Goal: Task Accomplishment & Management: Manage account settings

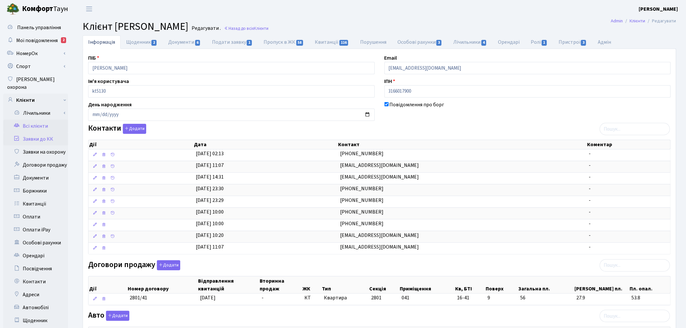
click at [41, 134] on link "Заявки до КК" at bounding box center [35, 139] width 65 height 13
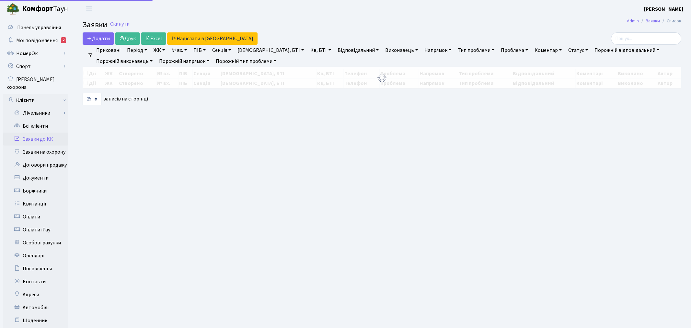
select select "25"
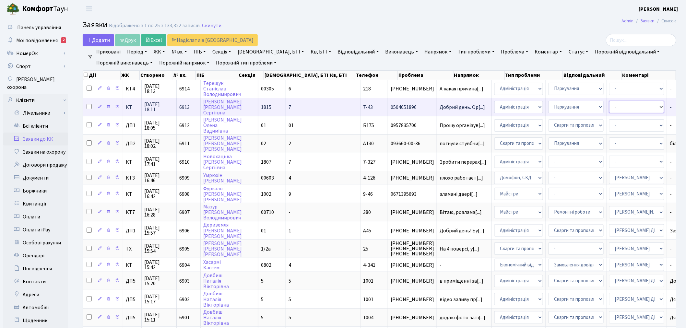
click at [609, 104] on select "- Адміністратор ЖК КТ Вижул В. В. Гордієнко Н.В. Дядюшкін Д.Ю. Кипчук Т. А. Кла…" at bounding box center [636, 107] width 55 height 12
select select "112"
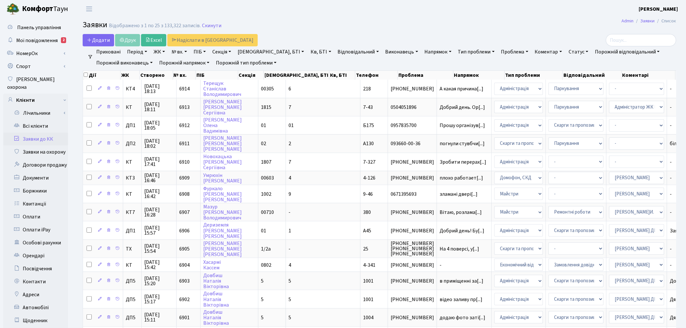
click at [179, 51] on link "№ вх." at bounding box center [179, 51] width 21 height 11
click at [182, 63] on input "text" at bounding box center [188, 64] width 38 height 12
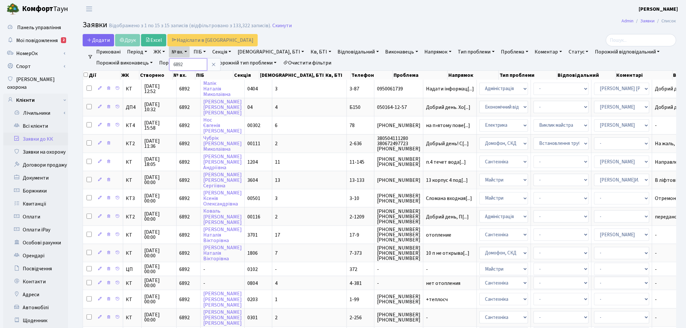
drag, startPoint x: 186, startPoint y: 63, endPoint x: 174, endPoint y: 63, distance: 12.3
click at [174, 63] on input "6892" at bounding box center [188, 64] width 38 height 12
type input "6774"
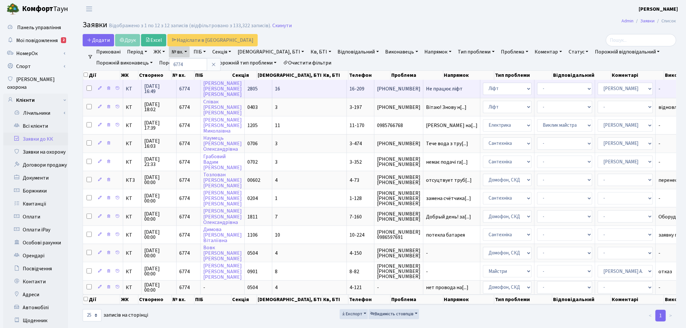
click at [426, 87] on span "Не працює ліфт" at bounding box center [452, 88] width 52 height 5
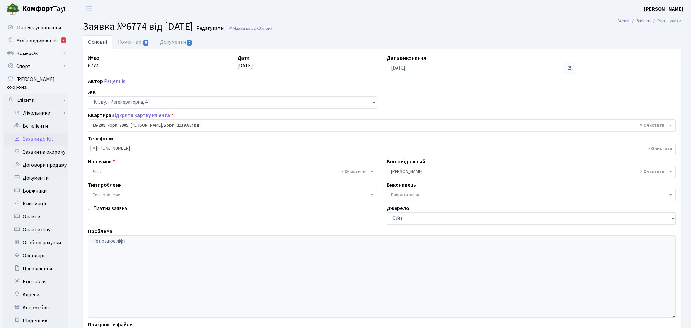
select select "8770"
click at [179, 44] on link "Документи 1" at bounding box center [176, 41] width 43 height 13
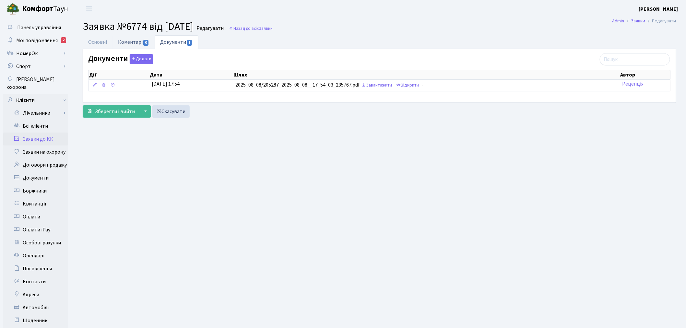
click at [149, 43] on link "Коментарі 0" at bounding box center [133, 41] width 42 height 13
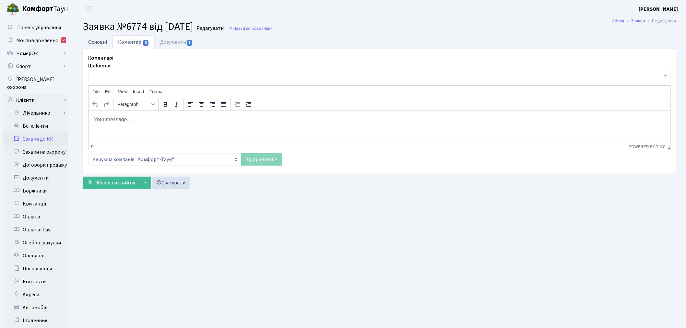
click at [100, 40] on link "Основні" at bounding box center [98, 41] width 30 height 13
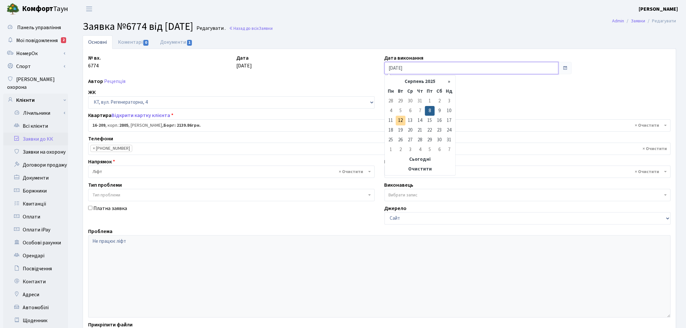
click at [422, 70] on input "08.08.2025" at bounding box center [471, 68] width 174 height 12
click at [423, 159] on th "Сьогодні" at bounding box center [420, 160] width 68 height 10
click at [420, 167] on th "Очистити" at bounding box center [420, 169] width 68 height 10
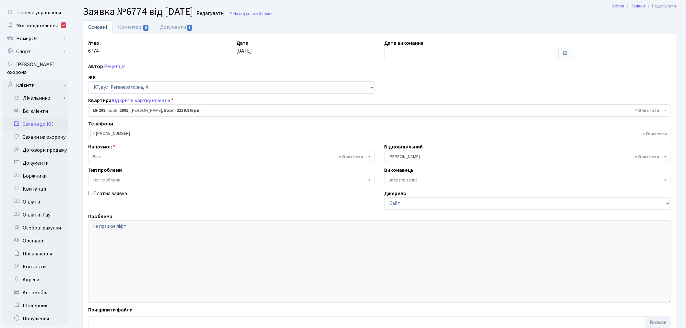
scroll to position [75, 0]
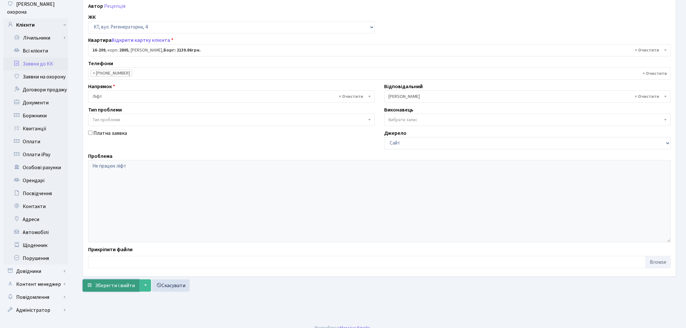
click at [113, 286] on span "Зберегти і вийти" at bounding box center [115, 285] width 40 height 7
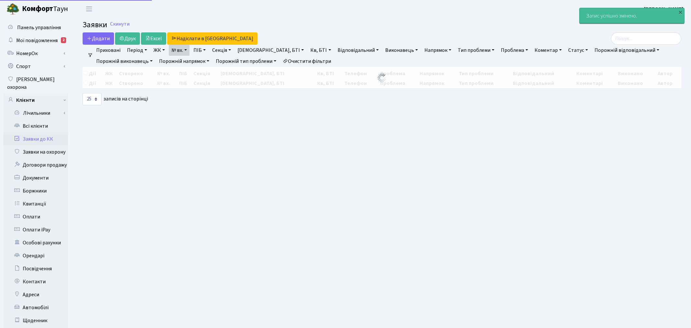
select select "25"
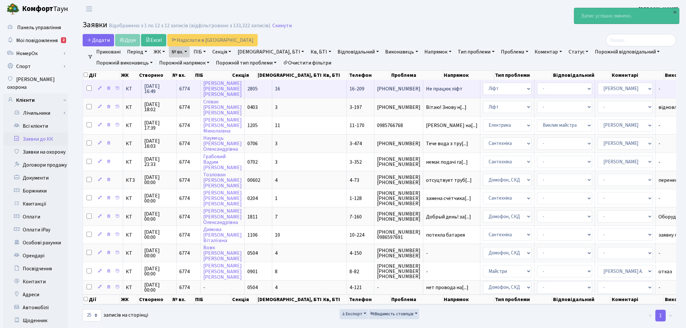
click at [426, 91] on span "Не працює ліфт" at bounding box center [452, 88] width 52 height 5
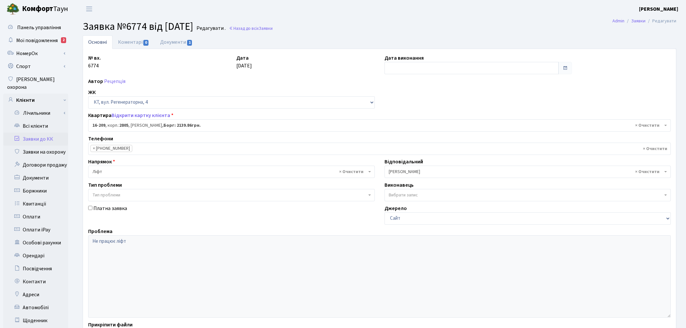
select select "8770"
click at [169, 41] on link "Документи 1" at bounding box center [176, 41] width 43 height 13
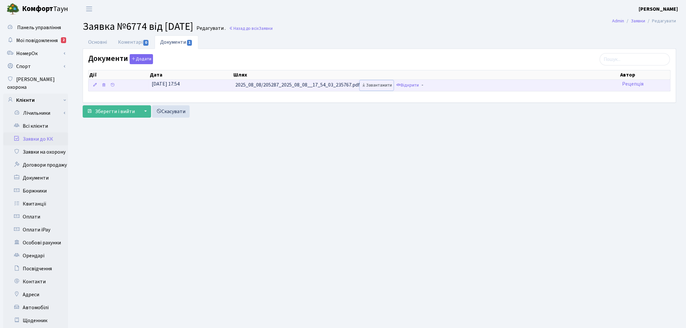
click at [381, 86] on link "Завантажити" at bounding box center [377, 85] width 34 height 10
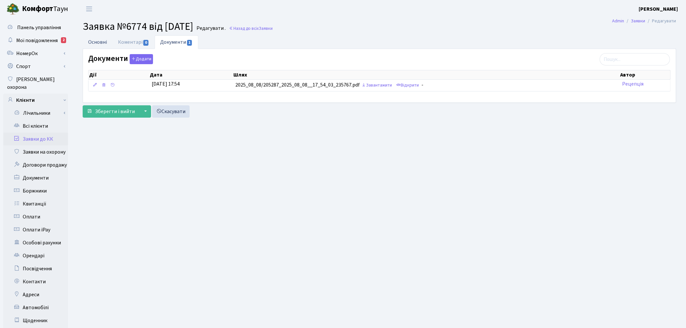
click at [100, 41] on link "Основні" at bounding box center [98, 41] width 30 height 13
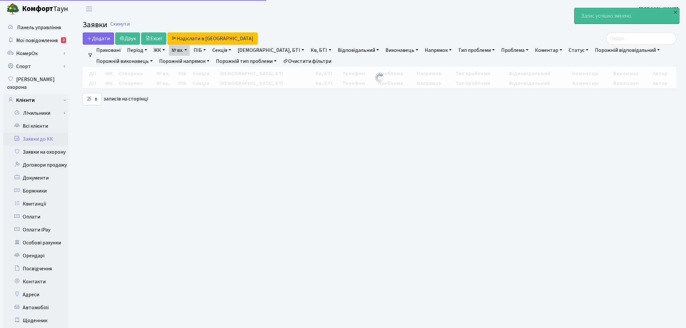
select select "25"
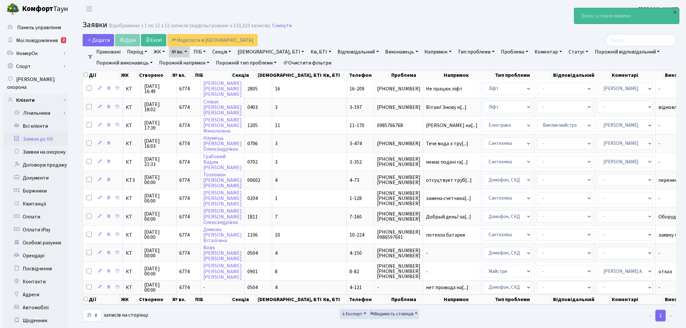
click at [182, 49] on link "№ вх." at bounding box center [179, 51] width 21 height 11
click at [190, 63] on input "6774" at bounding box center [188, 64] width 38 height 12
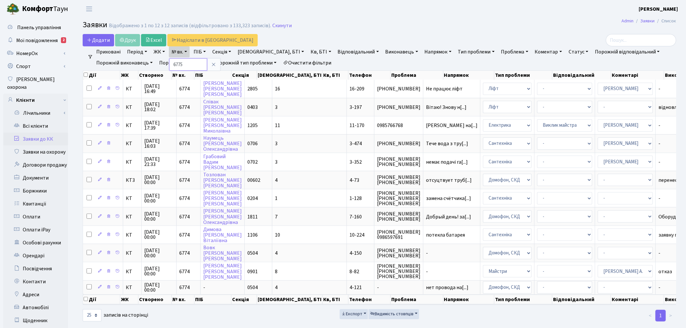
type input "6775"
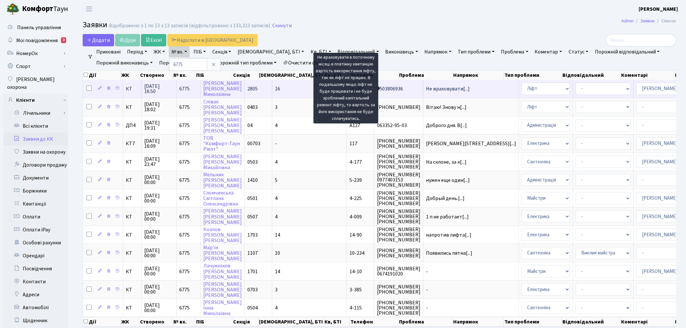
click at [426, 87] on span "Не враховувати[...]" at bounding box center [448, 88] width 44 height 7
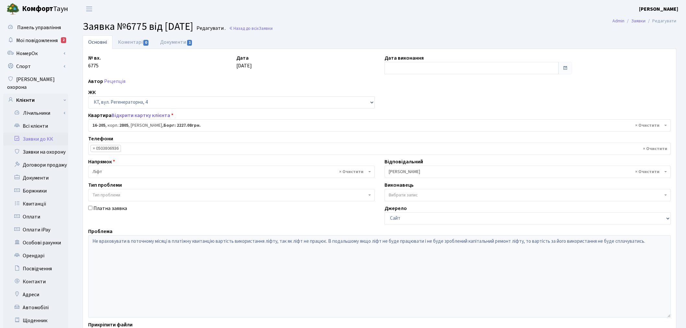
select select "8766"
click at [187, 43] on span "1" at bounding box center [189, 43] width 5 height 6
select select "25"
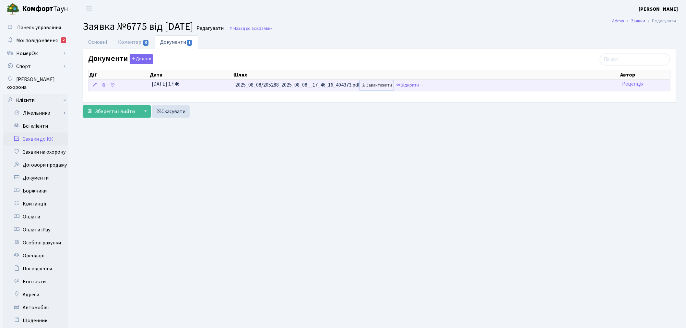
click at [377, 85] on link "Завантажити" at bounding box center [377, 85] width 34 height 10
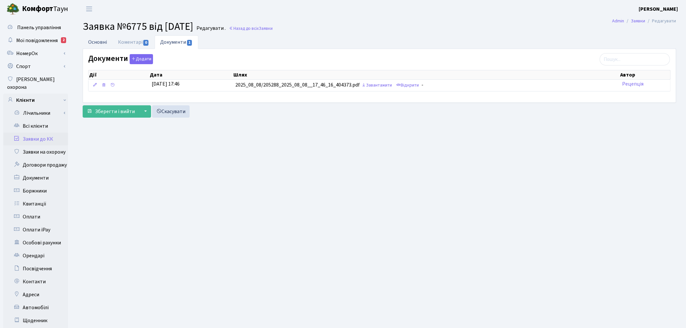
click at [96, 41] on link "Основні" at bounding box center [98, 41] width 30 height 13
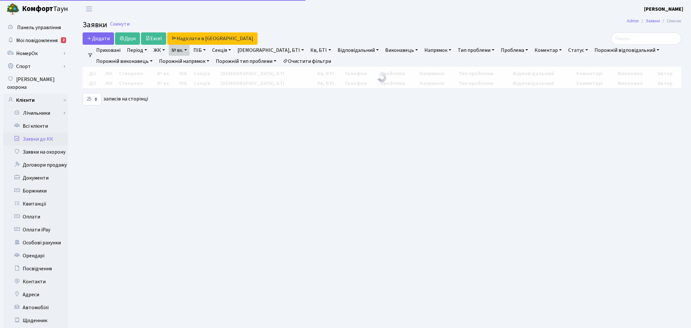
select select "25"
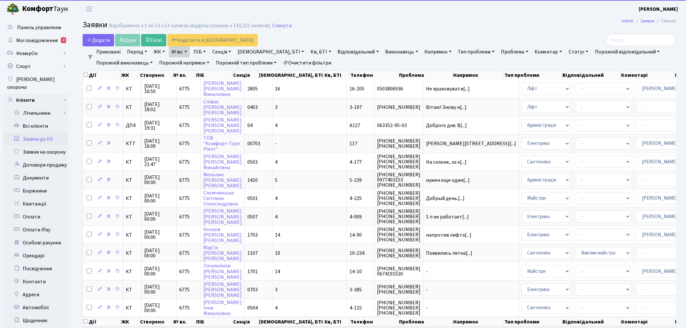
click at [186, 52] on link "№ вх." at bounding box center [179, 51] width 21 height 11
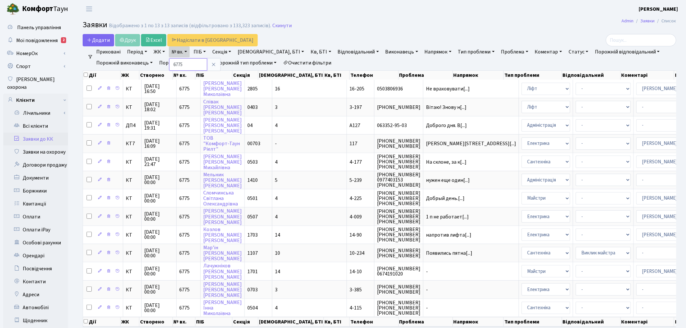
click at [187, 61] on input "6775" at bounding box center [188, 64] width 38 height 12
type input "6776"
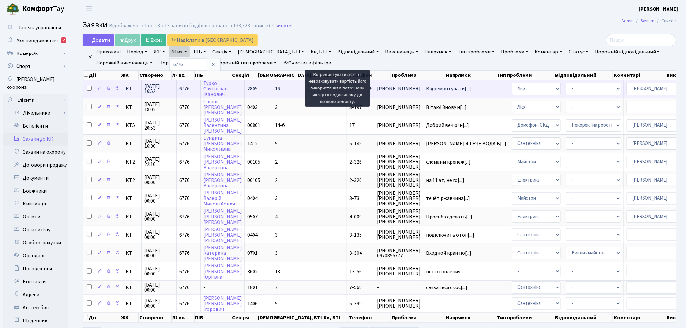
click at [426, 89] on span "Відремонтувати[...]" at bounding box center [448, 88] width 45 height 7
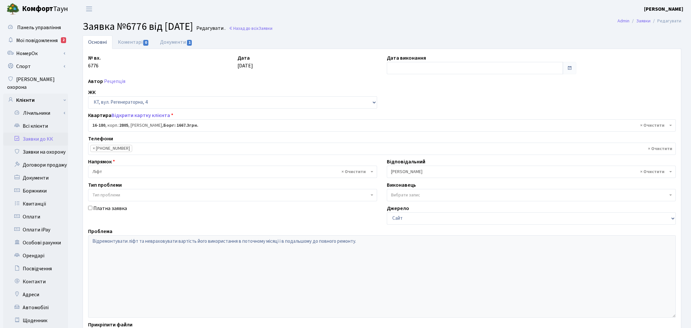
select select "8741"
click at [179, 40] on link "Документи 1" at bounding box center [176, 41] width 43 height 13
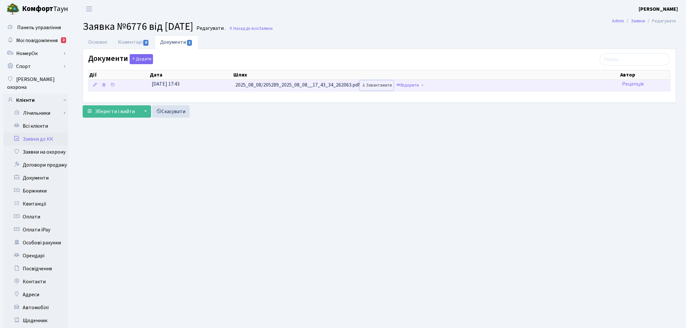
click at [377, 87] on link "Завантажити" at bounding box center [377, 85] width 34 height 10
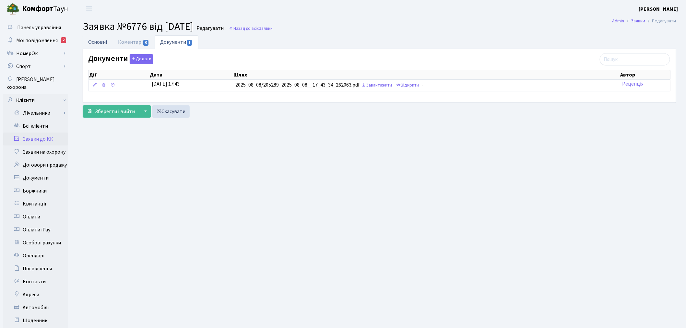
click at [109, 42] on link "Основні" at bounding box center [98, 41] width 30 height 13
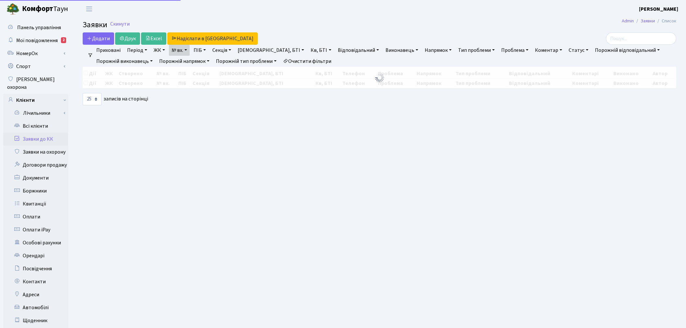
select select "25"
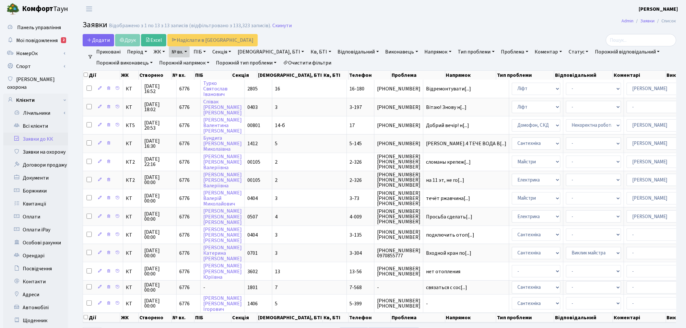
click at [192, 51] on ul "Приховані Період 12.08.2025 - 12.08.2025 ЖК ТХ, вул. Ділова, 1/2 КТ, вул. Реген…" at bounding box center [382, 57] width 578 height 22
click at [190, 53] on link "№ вх." at bounding box center [179, 51] width 21 height 11
click at [193, 65] on input "6776" at bounding box center [188, 64] width 38 height 12
type input "6777"
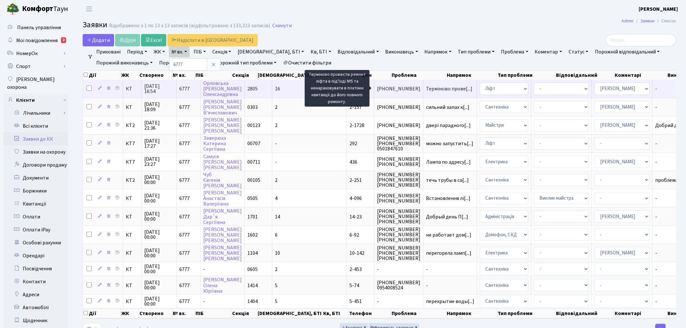
click at [426, 89] on span "Терміново прове[...]" at bounding box center [449, 88] width 46 height 7
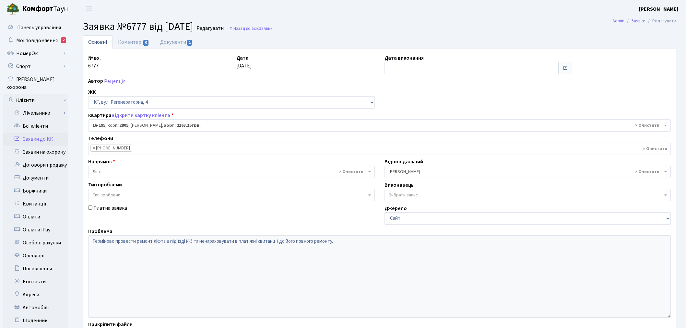
select select "8756"
click at [174, 41] on link "Документи 1" at bounding box center [176, 41] width 43 height 13
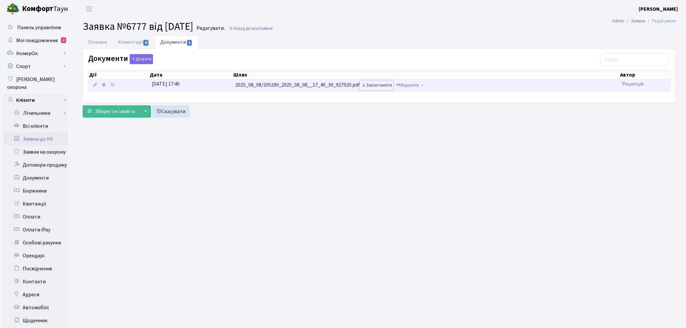
click at [382, 85] on link "Завантажити" at bounding box center [377, 85] width 34 height 10
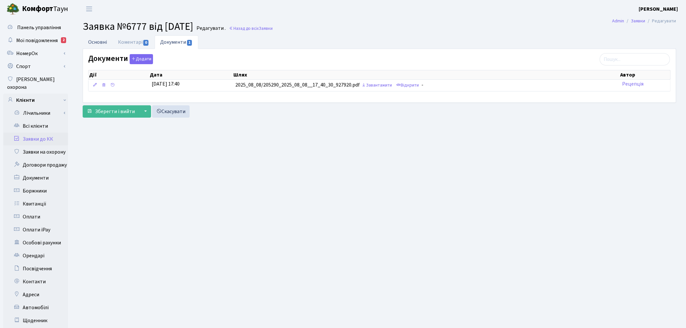
click at [91, 48] on link "Основні" at bounding box center [98, 41] width 30 height 13
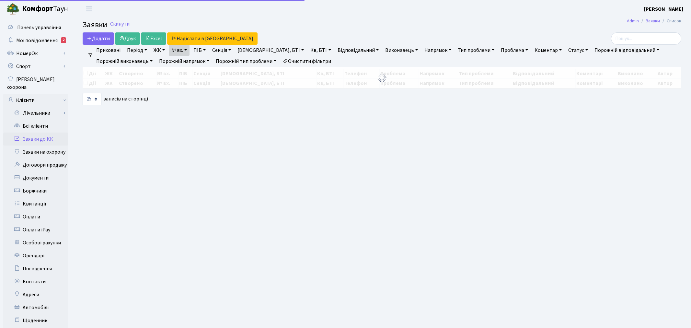
select select "25"
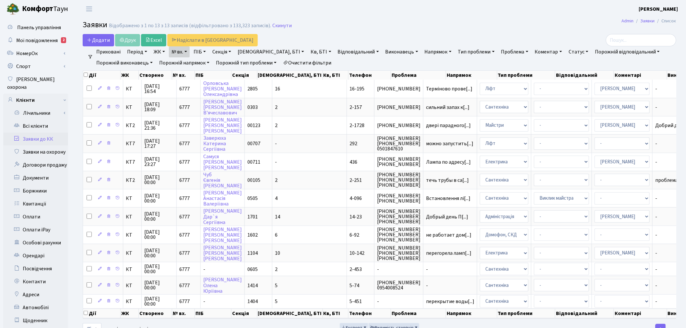
click at [186, 52] on link "№ вх." at bounding box center [179, 51] width 21 height 11
click at [188, 60] on input "6777" at bounding box center [188, 64] width 38 height 12
type input "6778"
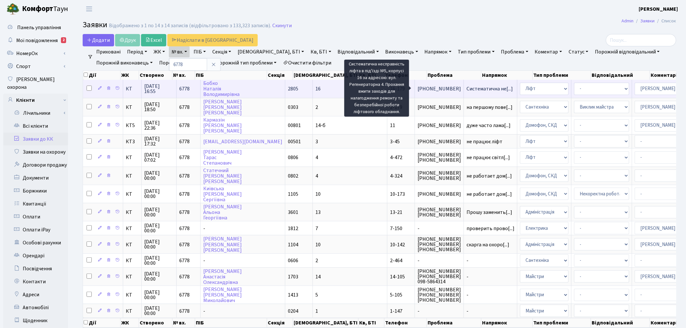
click at [466, 87] on span "Систематична не[...]" at bounding box center [489, 88] width 46 height 7
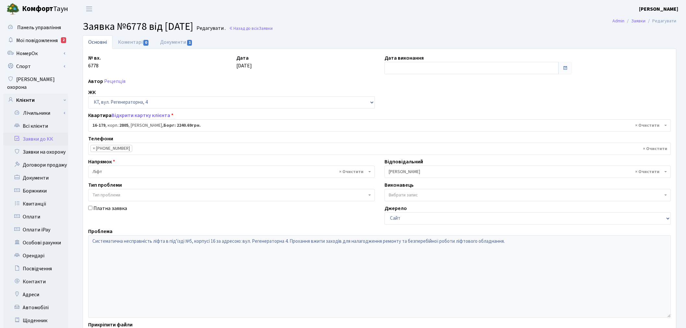
select select "8740"
click at [185, 43] on link "Документи 1" at bounding box center [176, 41] width 43 height 13
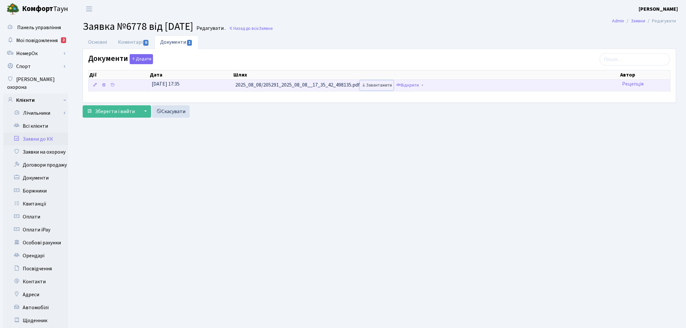
click at [375, 86] on link "Завантажити" at bounding box center [377, 85] width 34 height 10
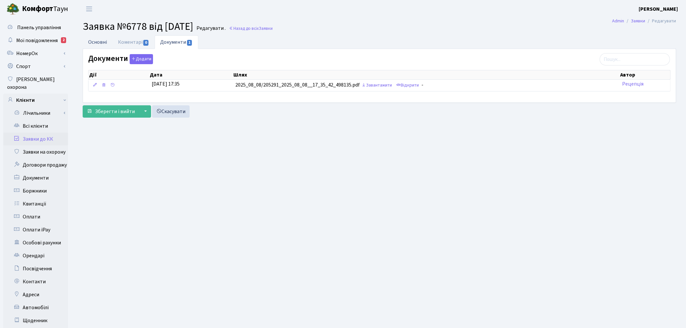
click at [102, 44] on link "Основні" at bounding box center [98, 41] width 30 height 13
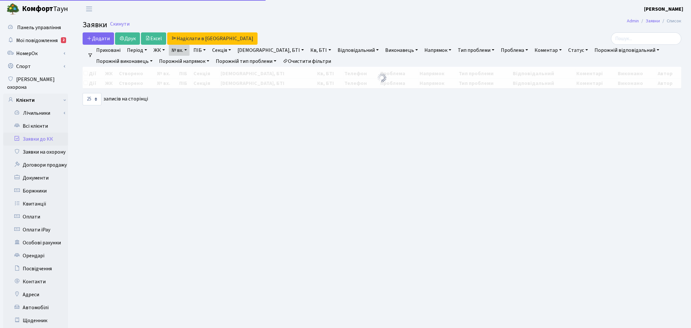
select select "25"
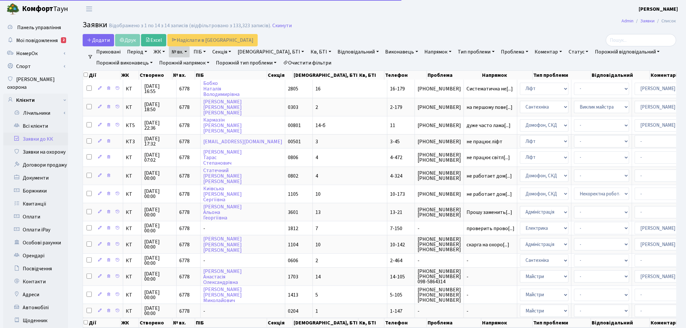
click at [183, 50] on link "№ вх." at bounding box center [179, 51] width 21 height 11
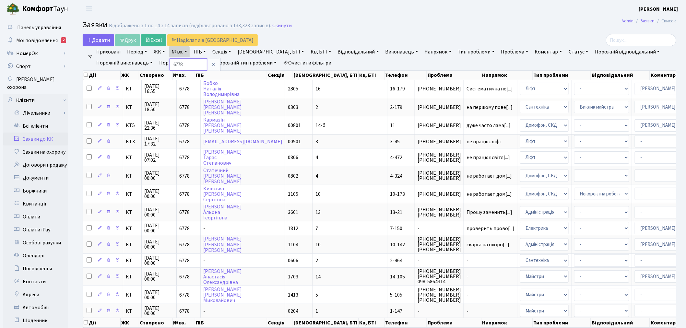
click at [191, 66] on input "6778" at bounding box center [188, 64] width 38 height 12
type input "6779"
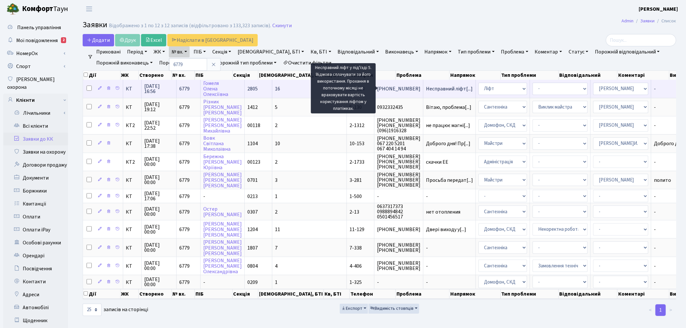
click at [426, 88] on span "Несправний ліфт[...]" at bounding box center [449, 88] width 47 height 7
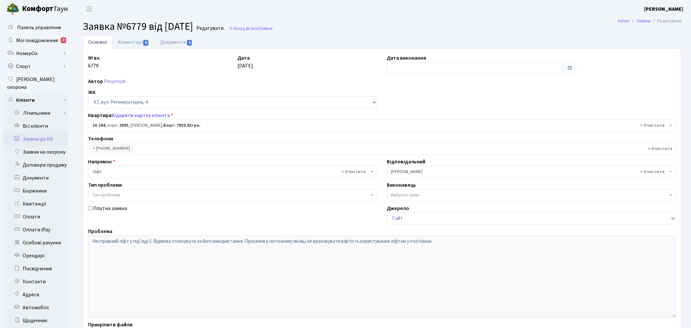
select select "8745"
click at [171, 44] on link "Документи 1" at bounding box center [176, 41] width 43 height 13
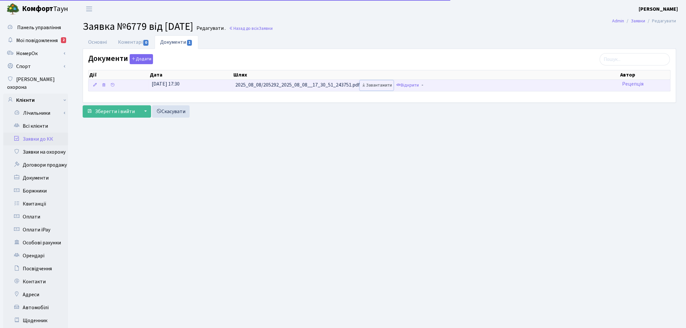
click at [384, 87] on link "Завантажити" at bounding box center [377, 85] width 34 height 10
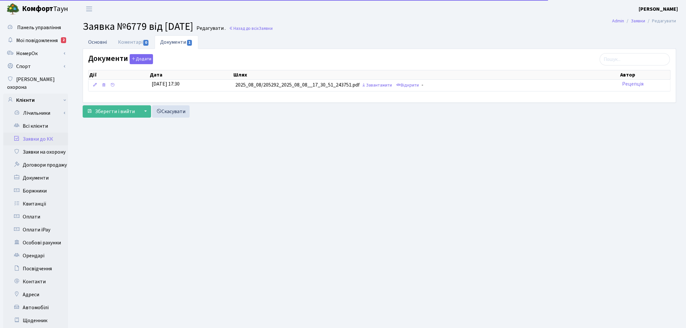
click at [100, 44] on link "Основні" at bounding box center [98, 41] width 30 height 13
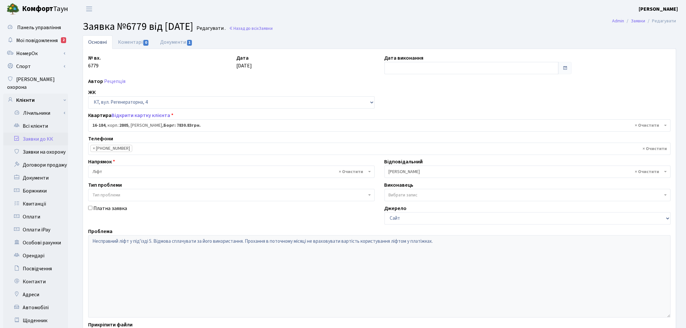
click at [57, 133] on link "Заявки до КК" at bounding box center [35, 139] width 65 height 13
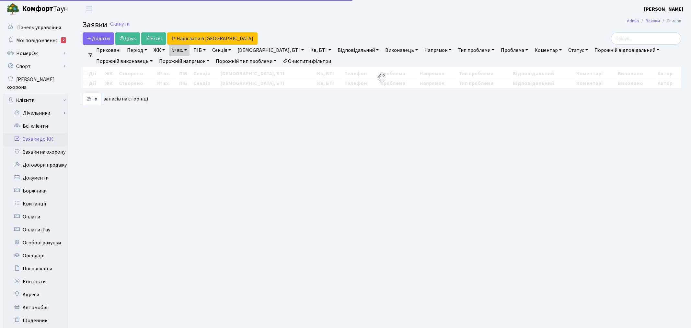
select select "25"
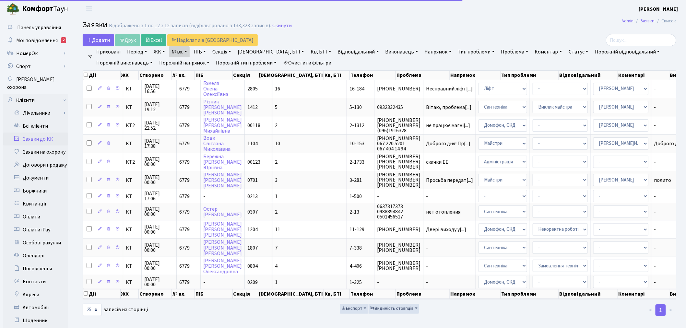
click at [184, 51] on link "№ вх." at bounding box center [179, 51] width 21 height 11
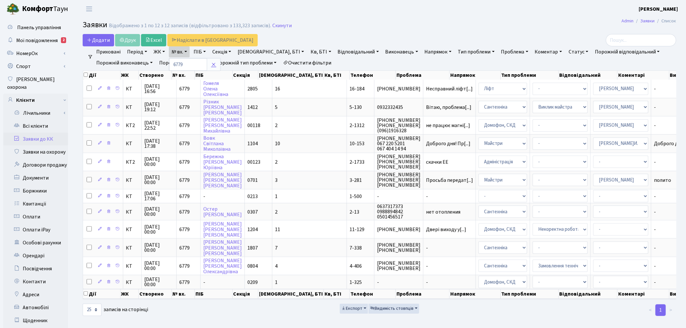
click at [213, 65] on icon at bounding box center [213, 64] width 5 height 5
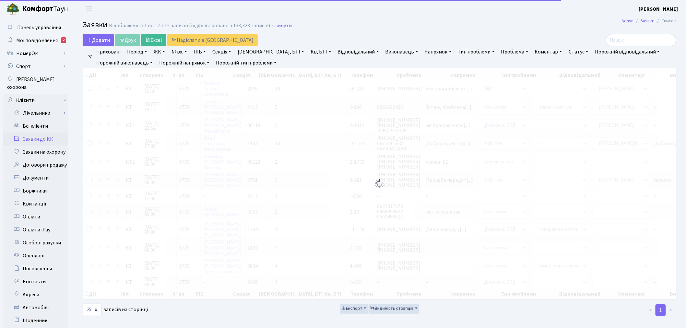
click at [187, 54] on link "№ вх." at bounding box center [179, 51] width 21 height 11
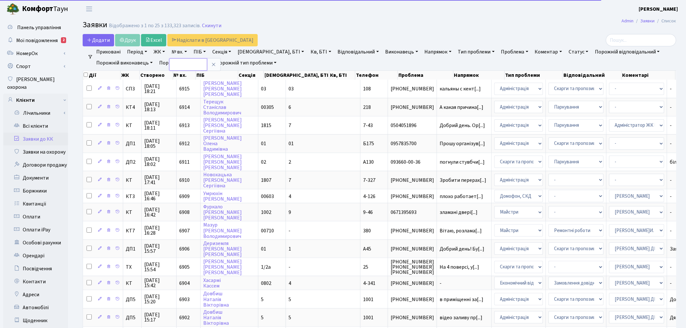
click at [187, 64] on input "text" at bounding box center [188, 64] width 38 height 12
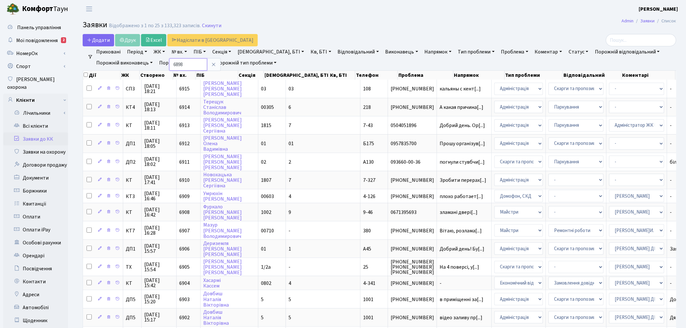
type input "6898"
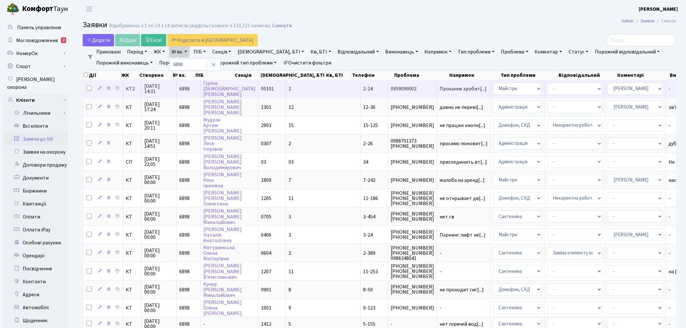
click at [439, 88] on span "Прохання зробит[...]" at bounding box center [462, 88] width 47 height 7
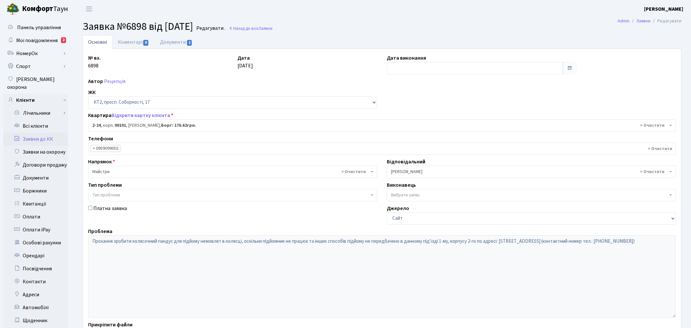
select select "15075"
click at [182, 45] on link "Документи 1" at bounding box center [176, 41] width 43 height 13
select select "25"
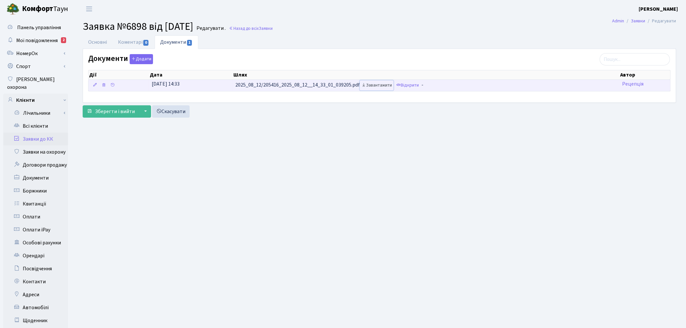
click at [384, 86] on link "Завантажити" at bounding box center [377, 85] width 34 height 10
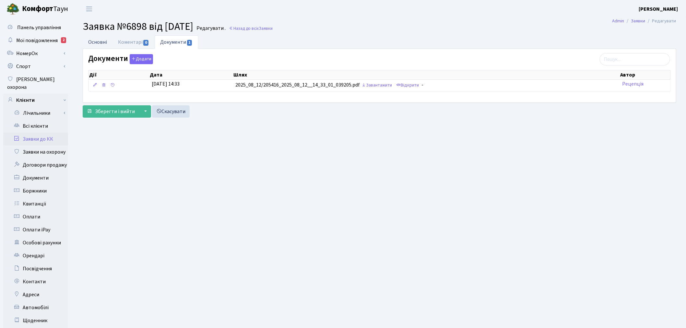
click at [100, 43] on link "Основні" at bounding box center [98, 41] width 30 height 13
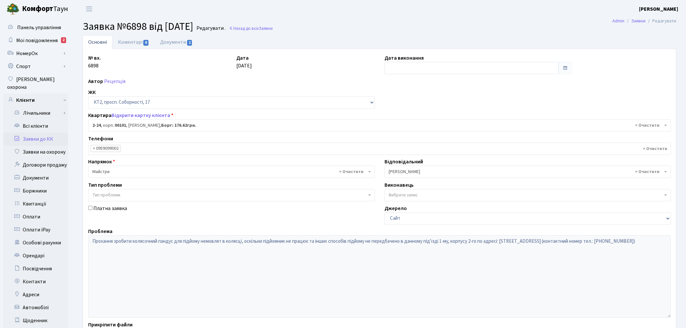
select select "15075"
click at [57, 120] on link "Всі клієнти" at bounding box center [35, 126] width 65 height 13
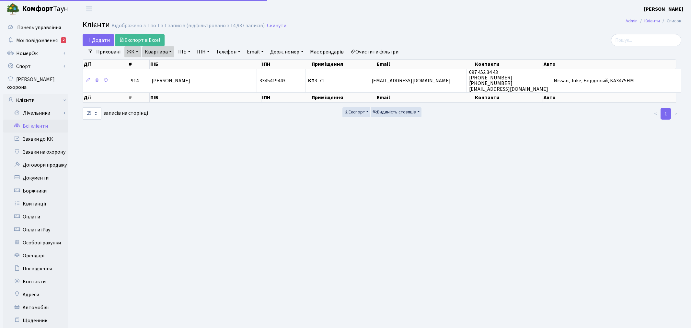
select select "25"
click at [271, 25] on link "Скинути" at bounding box center [276, 26] width 19 height 6
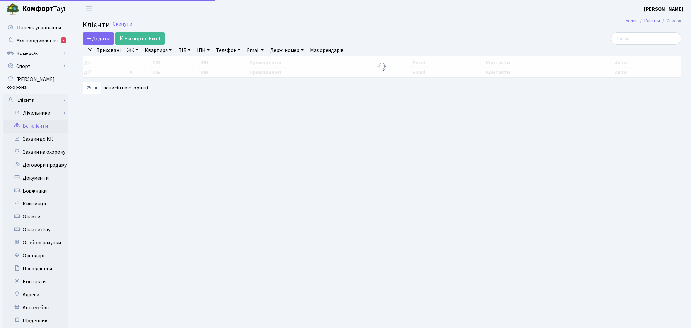
select select "25"
click at [46, 133] on link "Заявки до КК" at bounding box center [35, 139] width 65 height 13
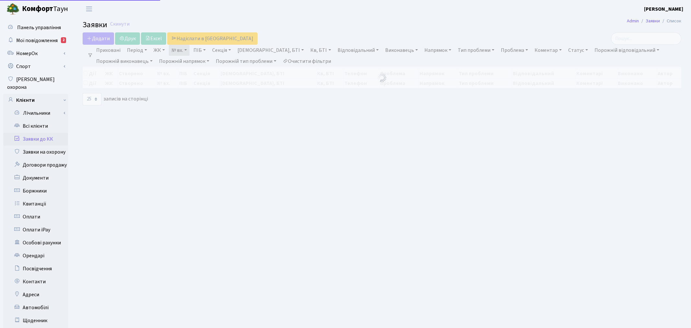
select select "25"
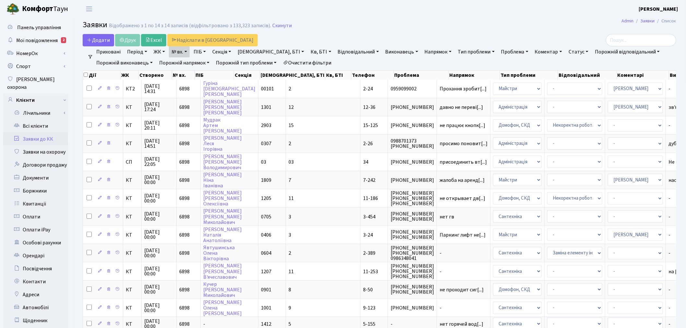
click at [179, 50] on link "№ вх." at bounding box center [179, 51] width 21 height 11
click at [189, 65] on input "6898" at bounding box center [188, 64] width 38 height 12
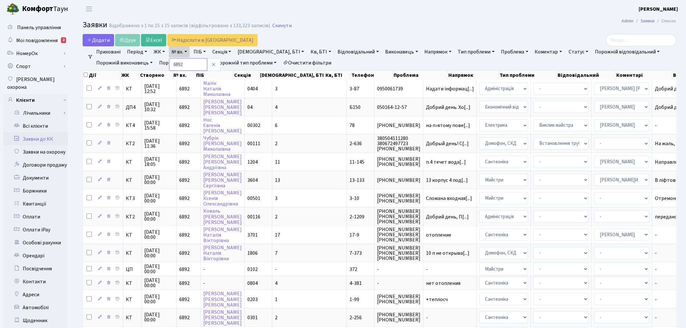
click at [190, 62] on input "6892" at bounding box center [188, 64] width 38 height 12
type input "6860"
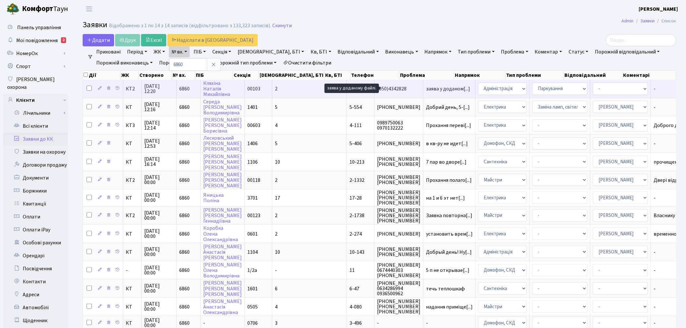
click at [426, 88] on span "заява у доданом[...]" at bounding box center [448, 88] width 44 height 7
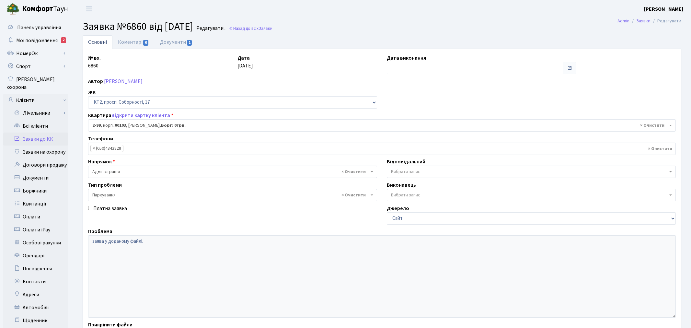
select select "15153"
select select "66"
click at [190, 40] on span "1" at bounding box center [189, 43] width 5 height 6
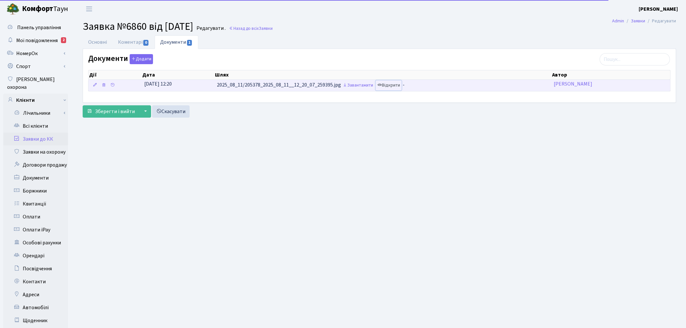
click at [389, 86] on link "Відкрити" at bounding box center [388, 85] width 26 height 10
